Goal: Transaction & Acquisition: Register for event/course

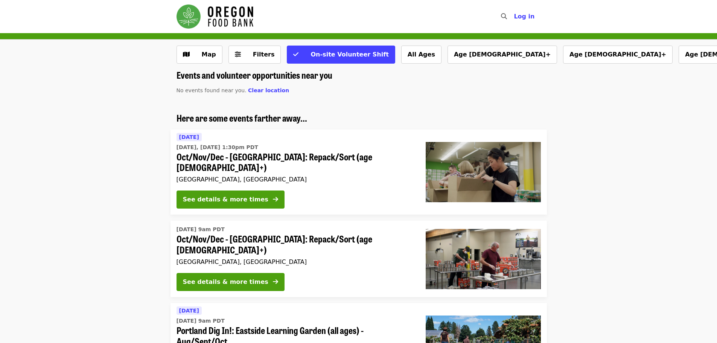
click at [0, 93] on div "Events and volunteer opportunities near you No events found near you. Clear loc…" at bounding box center [358, 324] width 717 height 509
click at [216, 22] on img "Main navigation" at bounding box center [215, 17] width 77 height 24
click at [199, 59] on span "Map" at bounding box center [205, 54] width 22 height 9
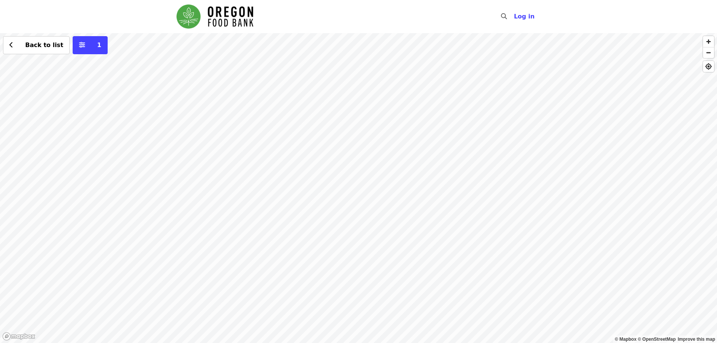
click at [367, 96] on div "Back to list 1" at bounding box center [358, 188] width 717 height 310
click at [343, 176] on div "Back to list 1" at bounding box center [358, 188] width 717 height 310
click at [371, 210] on div "See 2 actions at this location Back to list 1" at bounding box center [358, 188] width 717 height 310
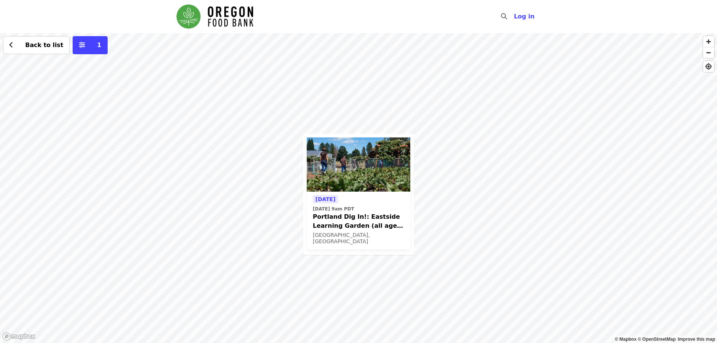
click at [333, 107] on div "[DATE] [DATE] 9am PDT Portland Dig In!: Eastside Learning Garden (all ages) - A…" at bounding box center [358, 188] width 717 height 310
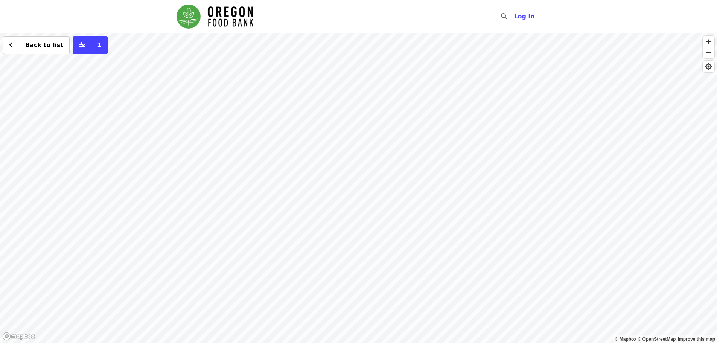
click at [326, 99] on div "Back to list 1" at bounding box center [358, 188] width 717 height 310
click at [330, 114] on span "See 2 actions at this location" at bounding box center [331, 111] width 99 height 7
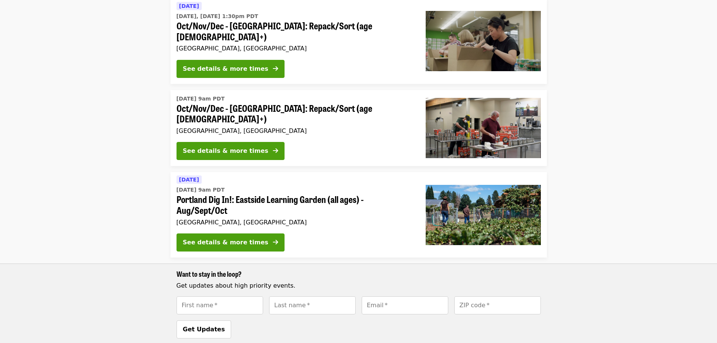
scroll to position [71, 0]
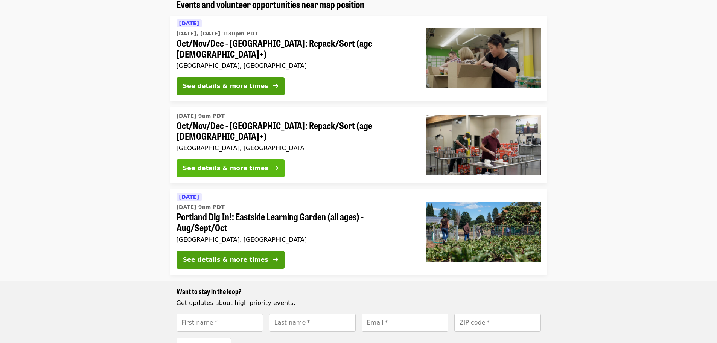
click at [234, 160] on button "See details & more times" at bounding box center [231, 168] width 108 height 18
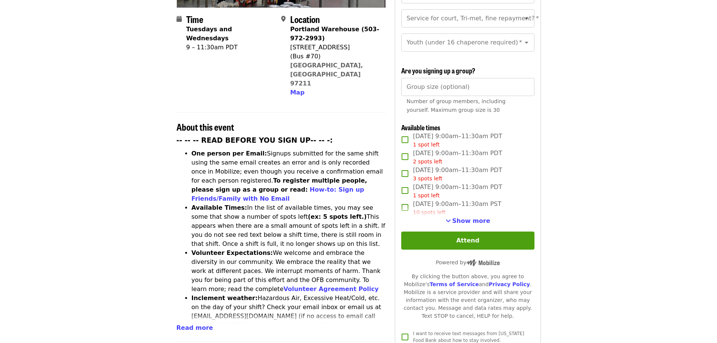
scroll to position [188, 0]
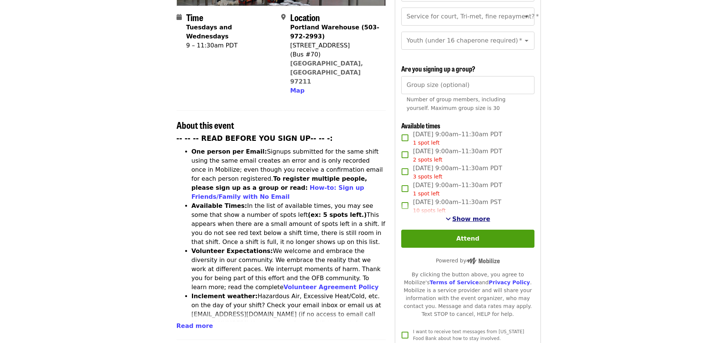
click at [467, 215] on span "Show more" at bounding box center [471, 218] width 38 height 7
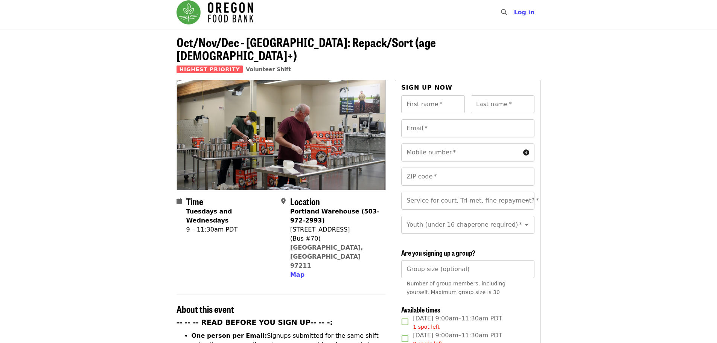
scroll to position [0, 0]
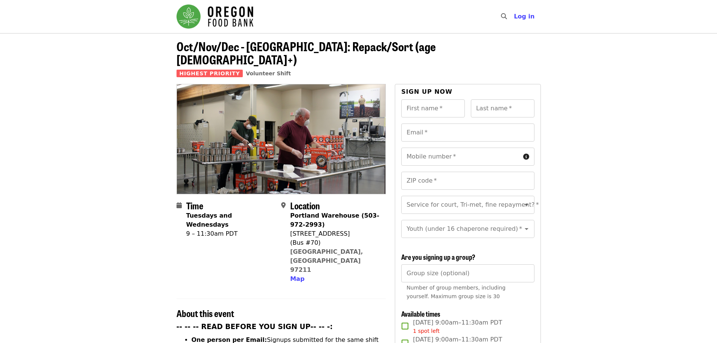
scroll to position [71, 0]
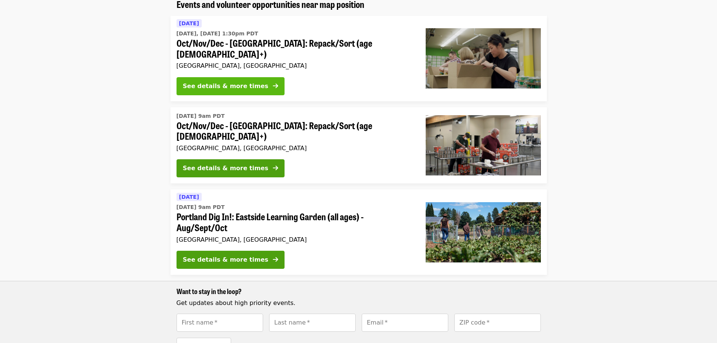
click at [195, 82] on div "See details & more times" at bounding box center [225, 86] width 85 height 9
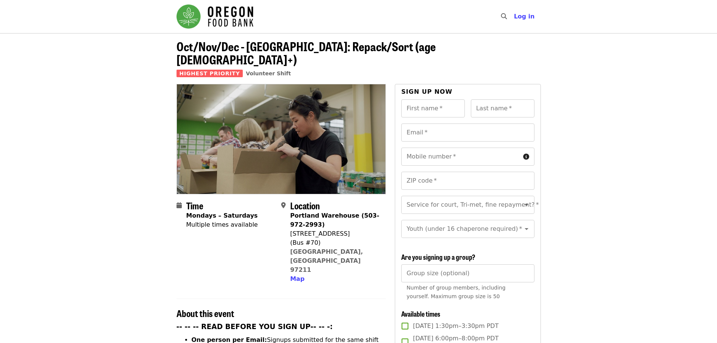
scroll to position [151, 0]
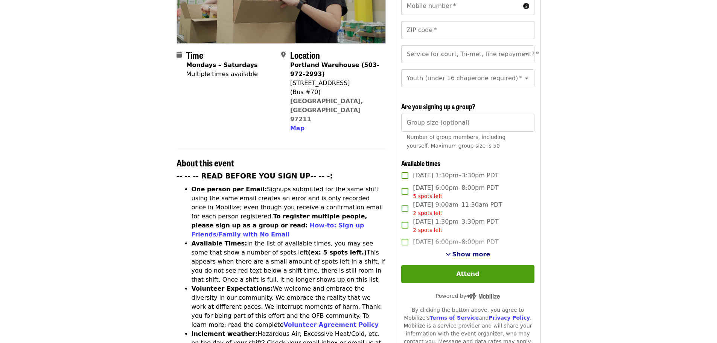
click at [460, 251] on span "Show more" at bounding box center [471, 254] width 38 height 7
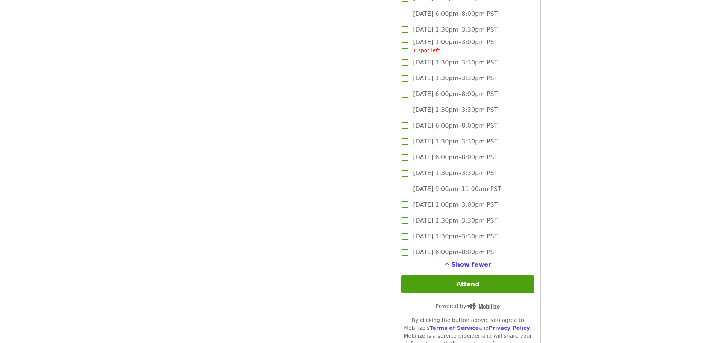
scroll to position [1543, 0]
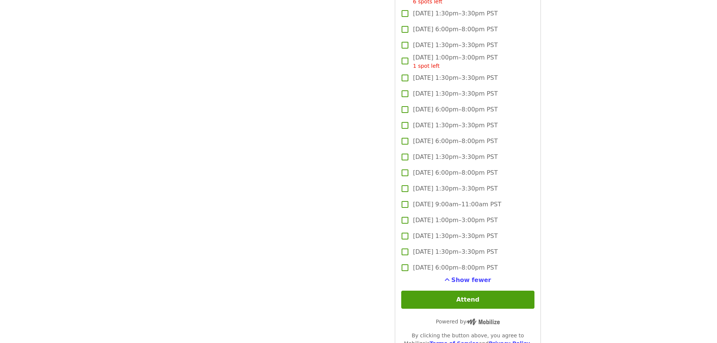
click at [480, 91] on span "[DATE] 1:30pm–3:30pm PST" at bounding box center [455, 93] width 85 height 9
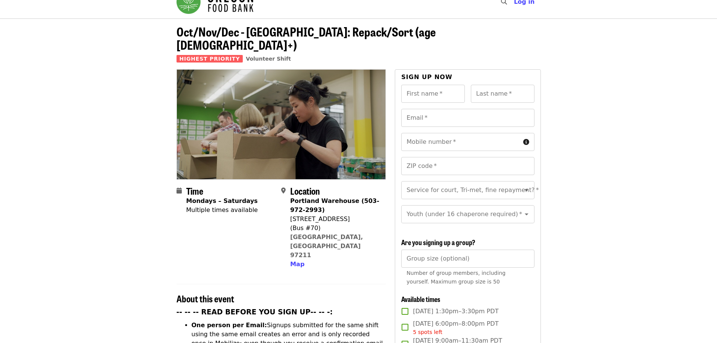
scroll to position [0, 0]
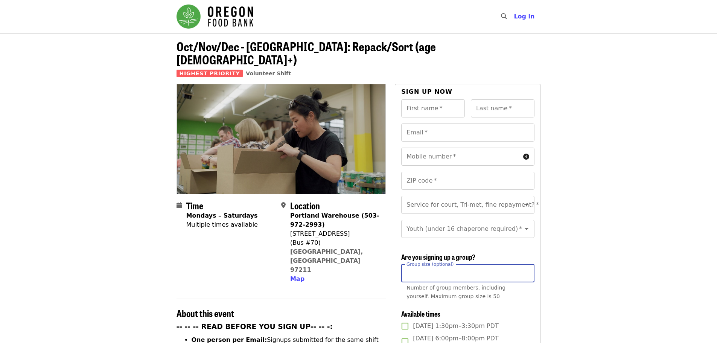
click at [446, 279] on input "Group size (optional)" at bounding box center [467, 273] width 133 height 18
click at [467, 274] on input "**" at bounding box center [467, 273] width 133 height 18
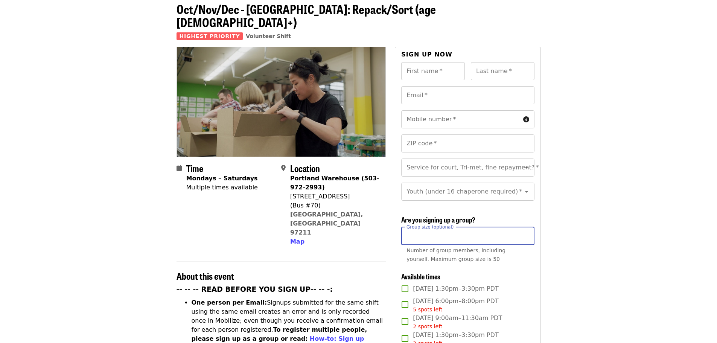
scroll to position [38, 0]
click at [522, 163] on icon "Open" at bounding box center [526, 167] width 9 height 9
type input "**"
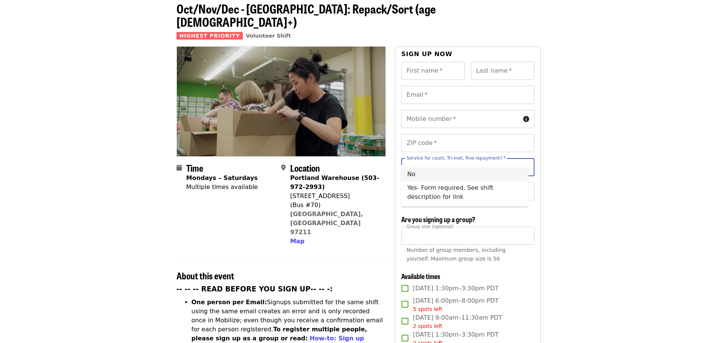
click at [466, 176] on li "No" at bounding box center [464, 174] width 127 height 14
type input "**"
click at [522, 187] on icon "Open" at bounding box center [526, 191] width 9 height 9
click at [471, 202] on li "16 and older" at bounding box center [464, 204] width 127 height 14
type input "**********"
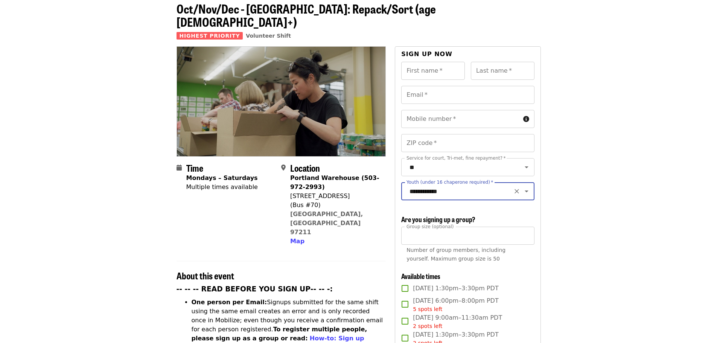
click at [525, 190] on icon "Open" at bounding box center [527, 191] width 4 height 2
click at [514, 189] on icon "Clear" at bounding box center [516, 191] width 5 height 5
click at [522, 187] on icon "Open" at bounding box center [526, 191] width 9 height 9
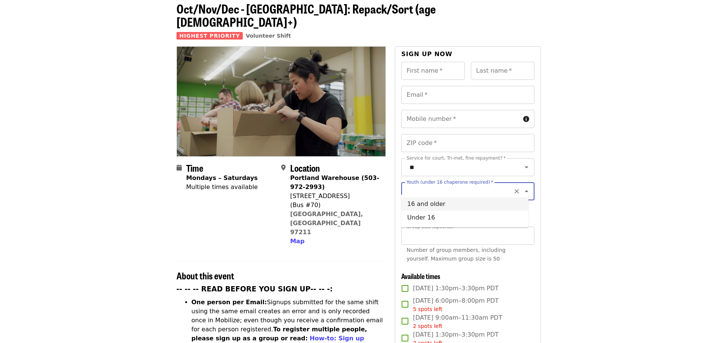
click at [484, 206] on li "16 and older" at bounding box center [464, 204] width 127 height 14
type input "**********"
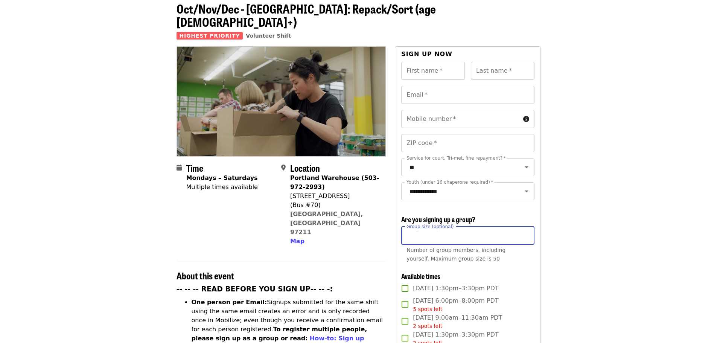
drag, startPoint x: 572, startPoint y: 222, endPoint x: 568, endPoint y: 218, distance: 6.1
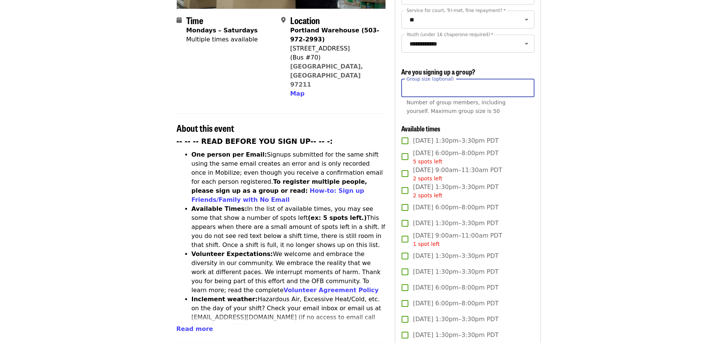
scroll to position [226, 0]
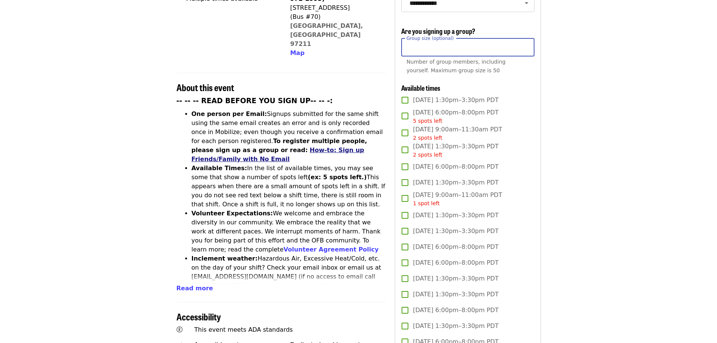
click at [272, 146] on link "How-to: Sign up Friends/Family with No Email" at bounding box center [278, 154] width 173 height 16
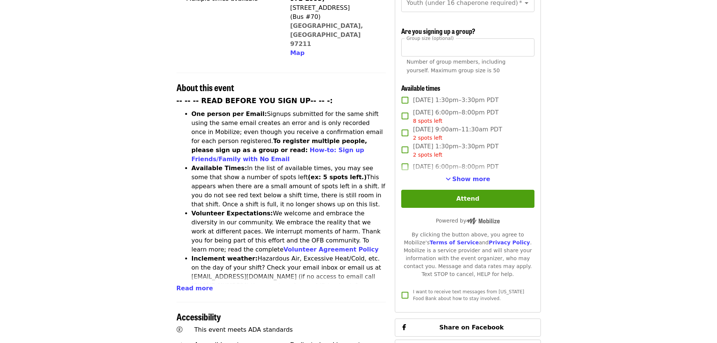
click at [146, 149] on article "Oct/Nov/Dec - [GEOGRAPHIC_DATA]: Repack/Sort (age [DEMOGRAPHIC_DATA]+) Highest …" at bounding box center [358, 206] width 717 height 798
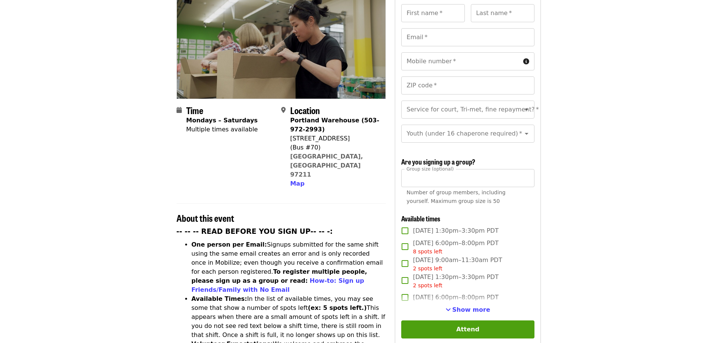
scroll to position [151, 0]
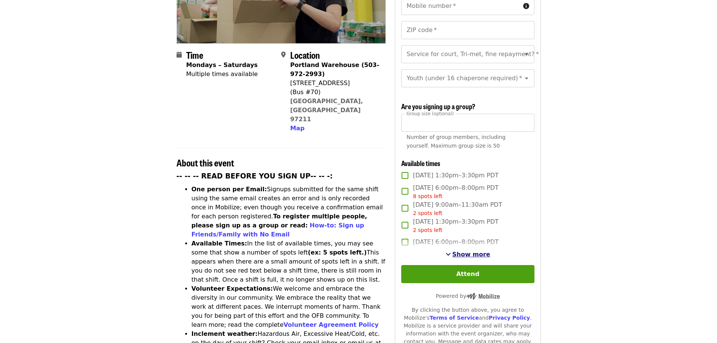
click at [468, 252] on span "Show more" at bounding box center [471, 254] width 38 height 7
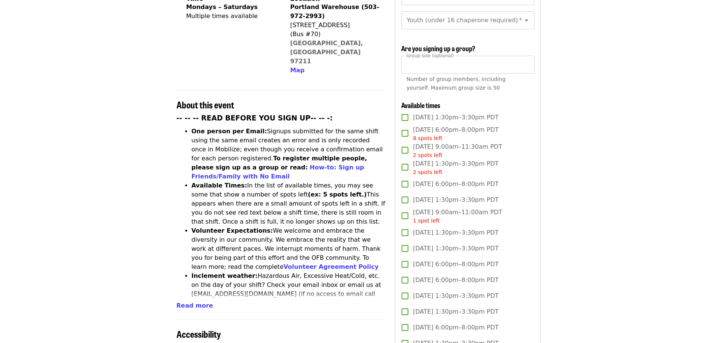
scroll to position [226, 0]
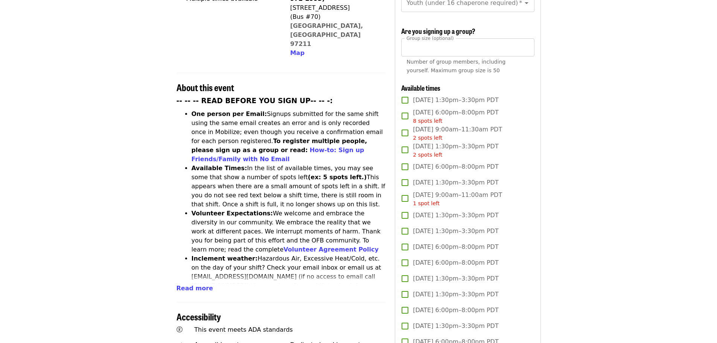
click at [347, 209] on li "Volunteer Expectations: We welcome and embrace the diversity in our community. …" at bounding box center [289, 231] width 195 height 45
click at [349, 246] on link "Volunteer Agreement Policy" at bounding box center [330, 249] width 95 height 7
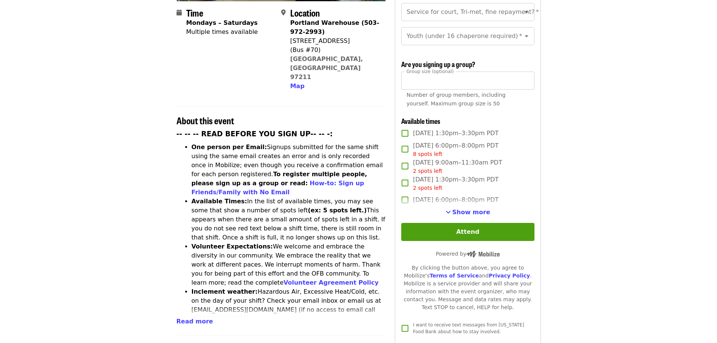
scroll to position [188, 0]
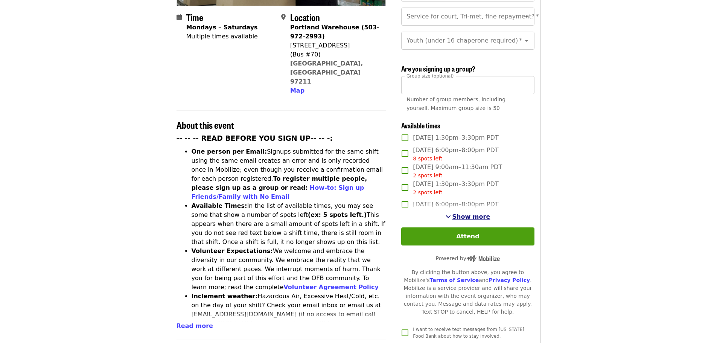
drag, startPoint x: 451, startPoint y: 213, endPoint x: 462, endPoint y: 215, distance: 10.8
click at [454, 214] on div "Show more" at bounding box center [467, 216] width 133 height 9
click at [462, 215] on span "Show more" at bounding box center [471, 216] width 38 height 7
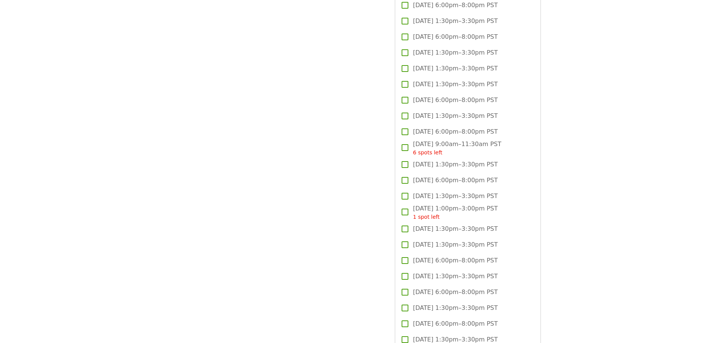
scroll to position [1393, 0]
click at [470, 242] on span "[DATE] 1:30pm–3:30pm PST" at bounding box center [455, 244] width 85 height 9
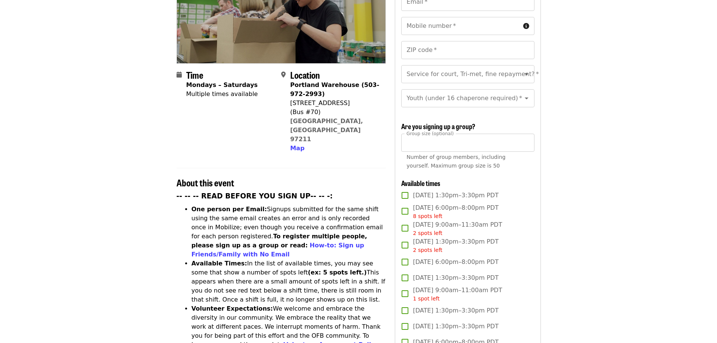
scroll to position [0, 0]
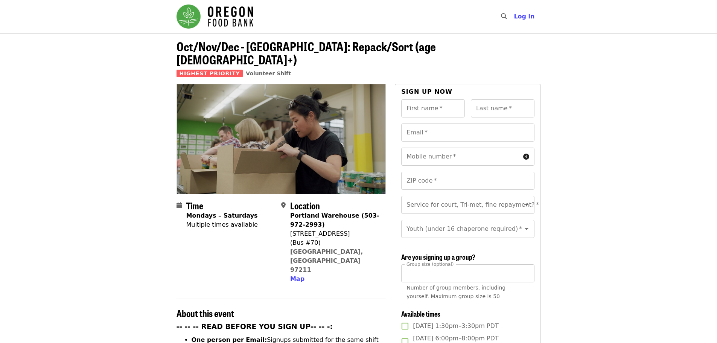
drag, startPoint x: 424, startPoint y: 273, endPoint x: 348, endPoint y: 263, distance: 76.7
type input "**"
click at [417, 99] on input "First name   *" at bounding box center [433, 108] width 64 height 18
type input "********"
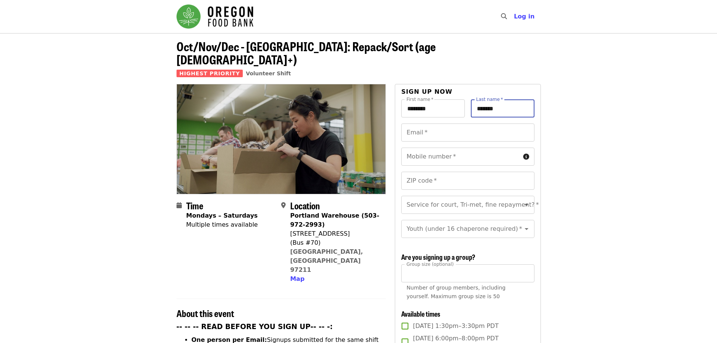
type input "*******"
type input "**********"
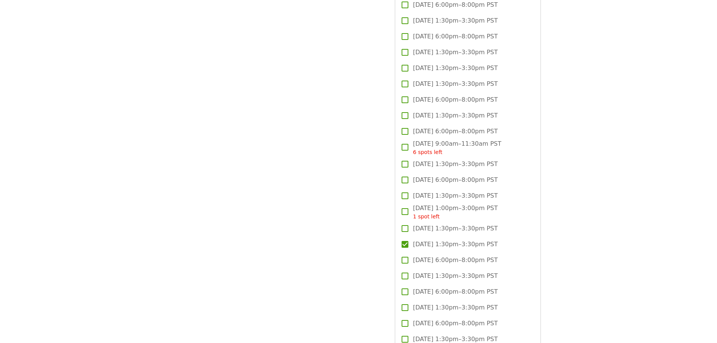
scroll to position [1430, 0]
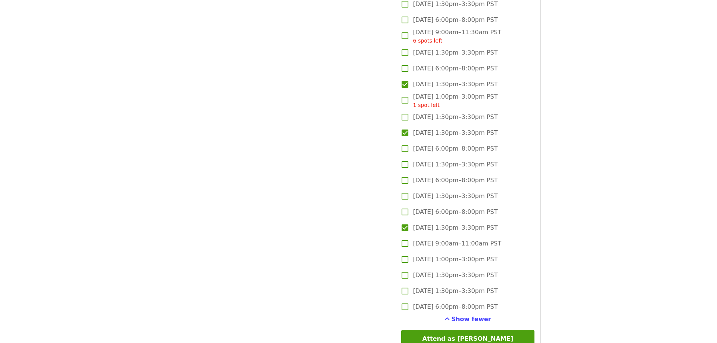
scroll to position [1505, 0]
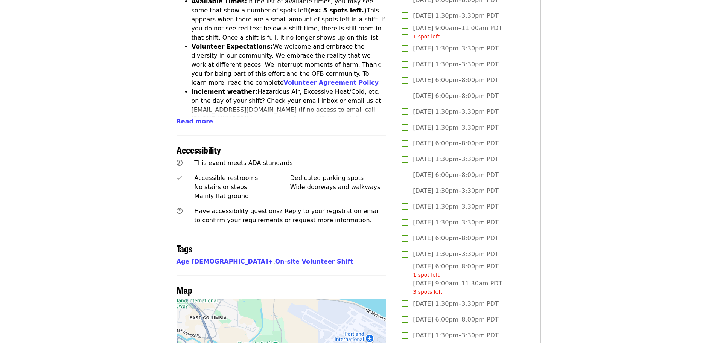
scroll to position [0, 0]
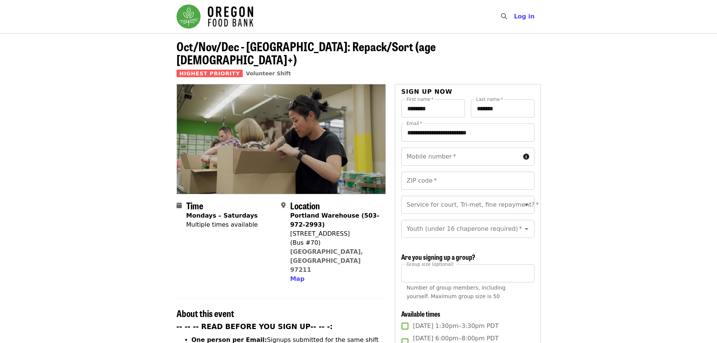
click at [595, 67] on header "Oct/Nov/Dec - [GEOGRAPHIC_DATA]: Repack/Sort (age [DEMOGRAPHIC_DATA]+) Highest …" at bounding box center [358, 58] width 717 height 51
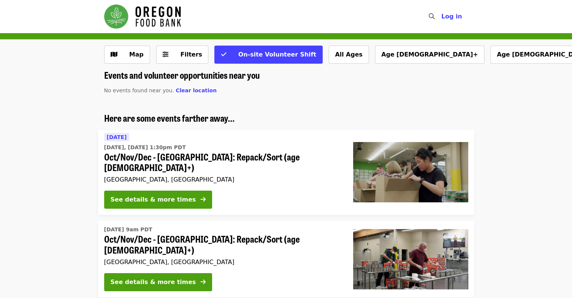
scroll to position [75, 0]
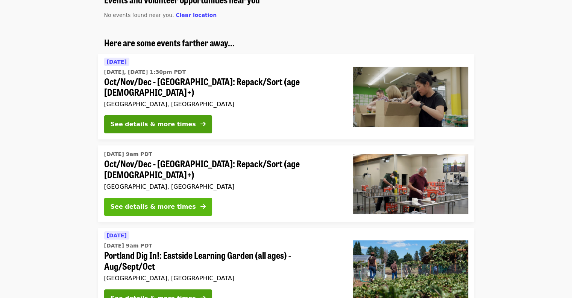
click at [169, 202] on div "See details & more times" at bounding box center [153, 206] width 85 height 9
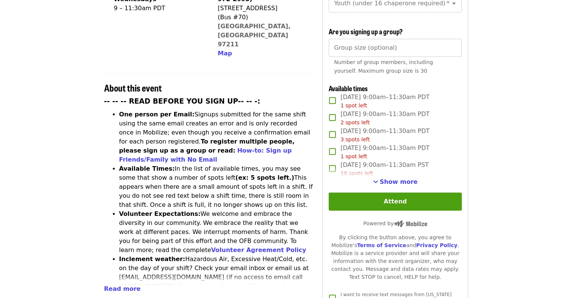
scroll to position [226, 0]
click at [388, 178] on span "Show more" at bounding box center [399, 181] width 38 height 7
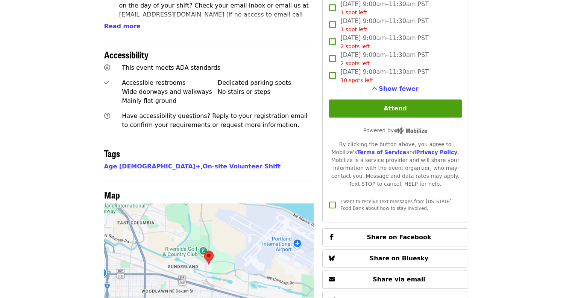
scroll to position [565, 0]
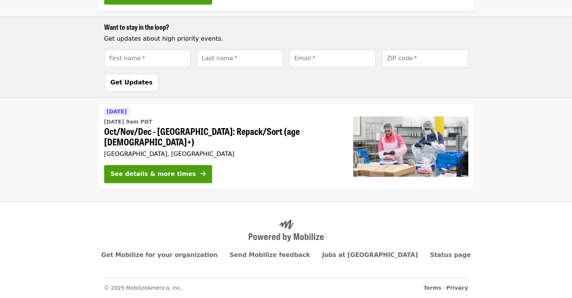
scroll to position [75, 0]
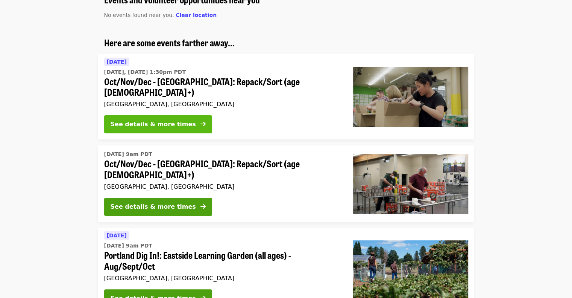
click at [135, 120] on div "See details & more times" at bounding box center [153, 124] width 85 height 9
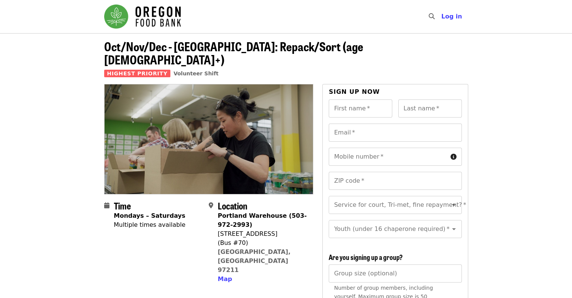
scroll to position [151, 0]
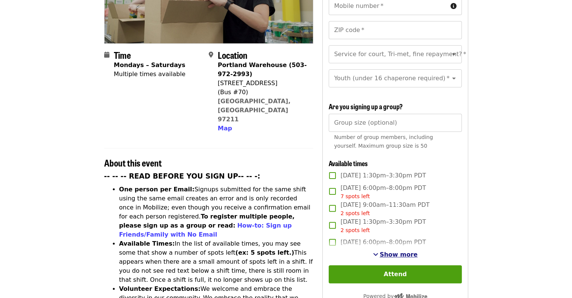
click at [394, 251] on span "Show more" at bounding box center [399, 254] width 38 height 7
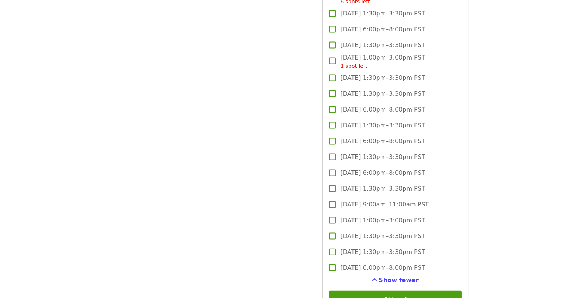
scroll to position [1468, 0]
